Goal: Task Accomplishment & Management: Manage account settings

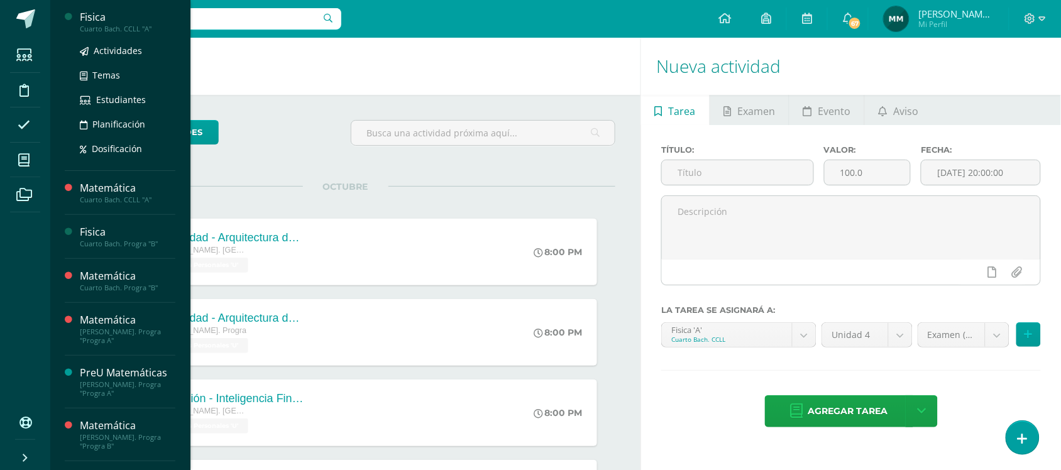
click at [141, 28] on div "Cuarto Bach. CCLL "A"" at bounding box center [127, 29] width 95 height 9
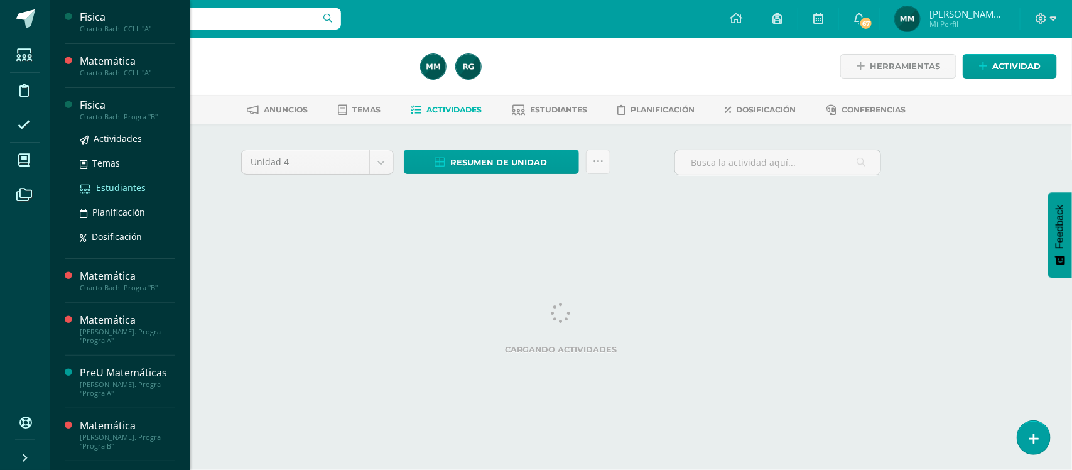
click at [113, 183] on span "Estudiantes" at bounding box center [121, 188] width 50 height 12
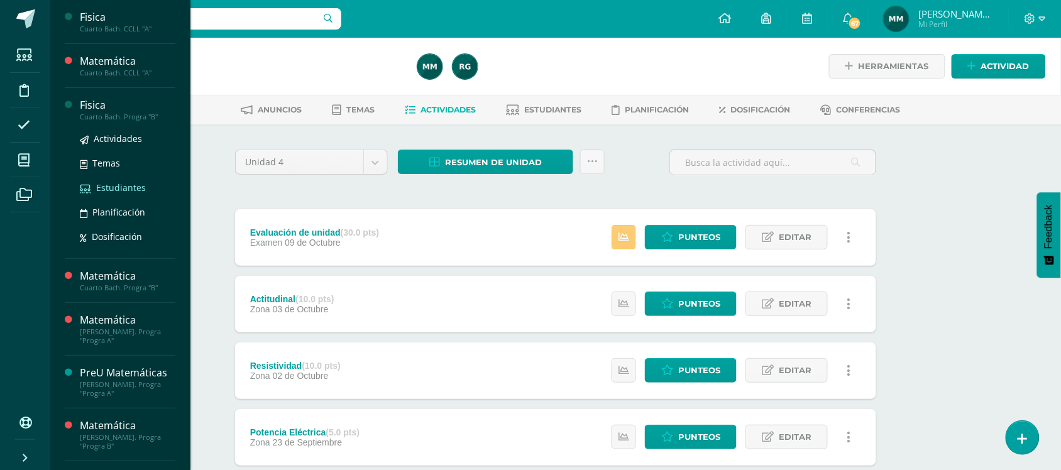
click at [113, 183] on span "Estudiantes" at bounding box center [121, 188] width 50 height 12
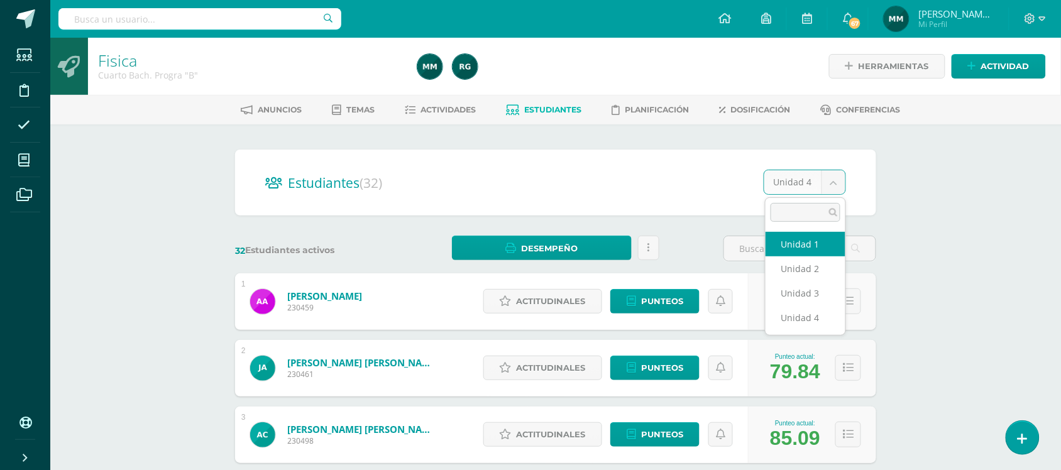
select select "/dashboard/teacher/section/2302/students/?unit=93698"
select select "/dashboard/teacher/section/2302/students/?unit=93701"
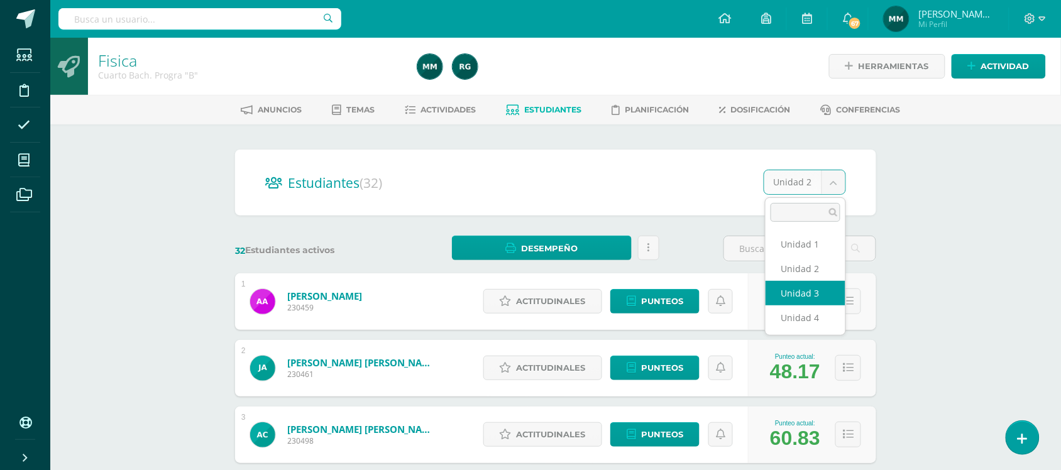
select select "/dashboard/teacher/section/2302/students/?unit=93702"
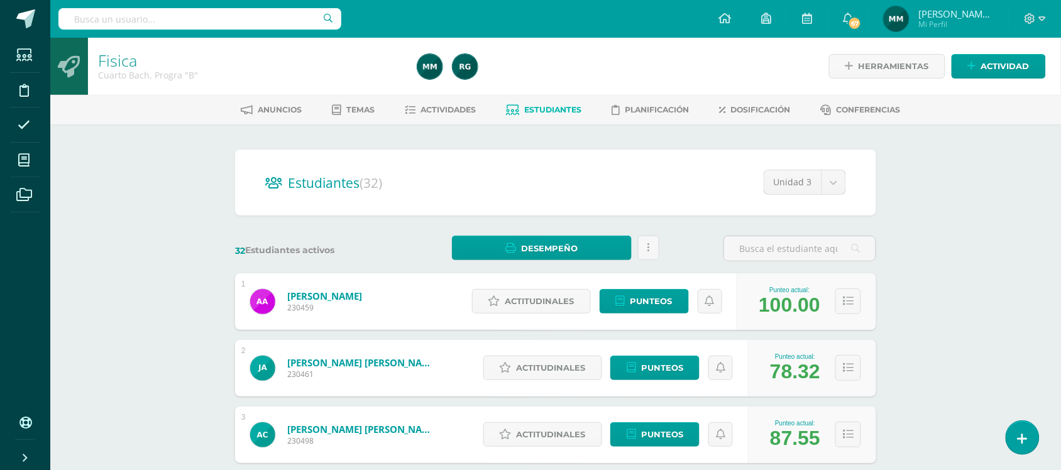
click at [846, 181] on div "Estudiantes (32) Unidad 3 Unidad 1 Unidad 2 Unidad 3 Unidad 4" at bounding box center [555, 183] width 641 height 66
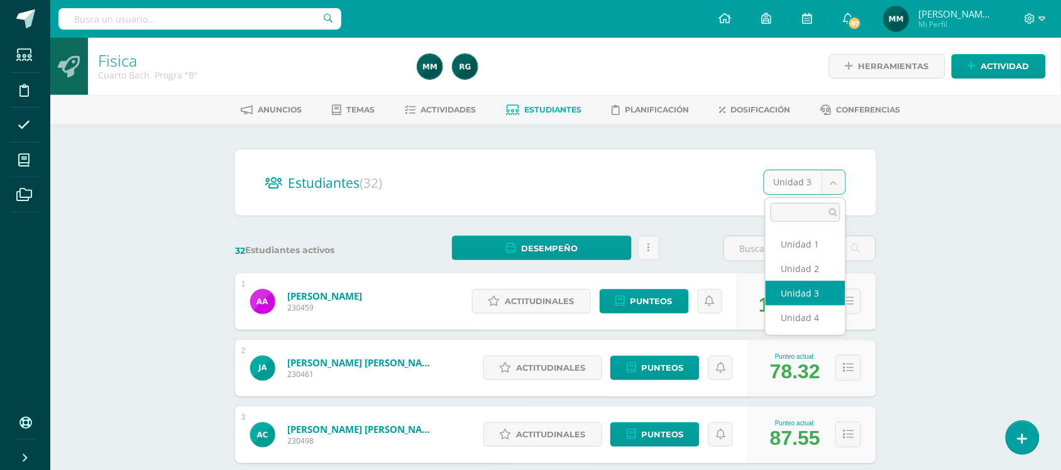
select select "/dashboard/teacher/section/2302/students/?unit=93703"
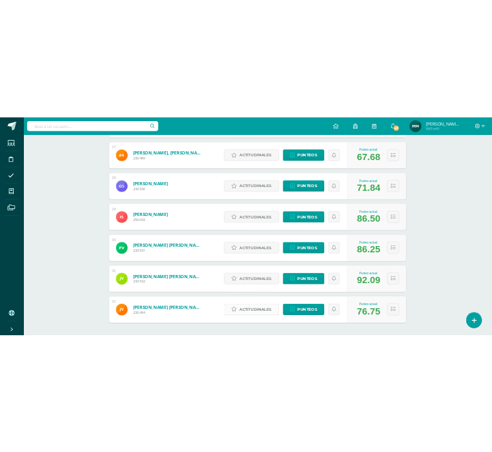
scroll to position [2007, 0]
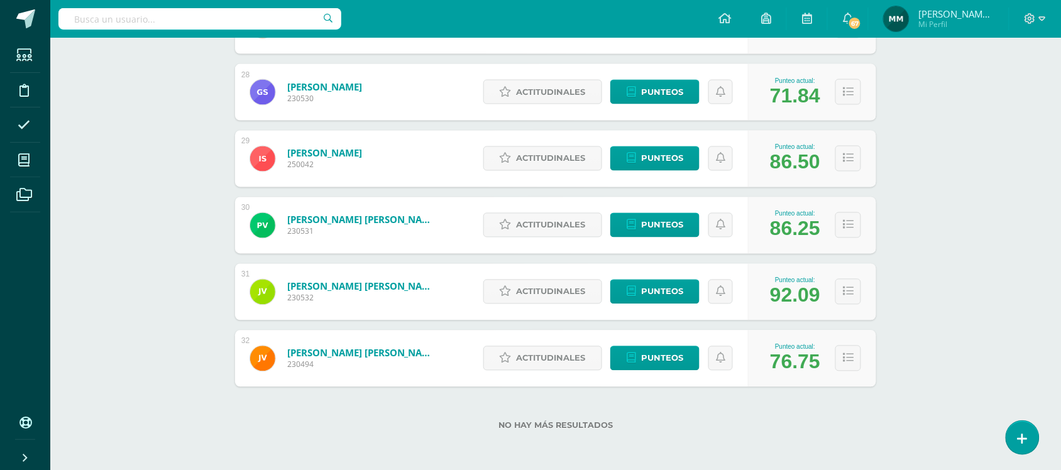
click at [840, 381] on div "Punteo actual: 76.75" at bounding box center [812, 358] width 128 height 57
